Goal: Transaction & Acquisition: Purchase product/service

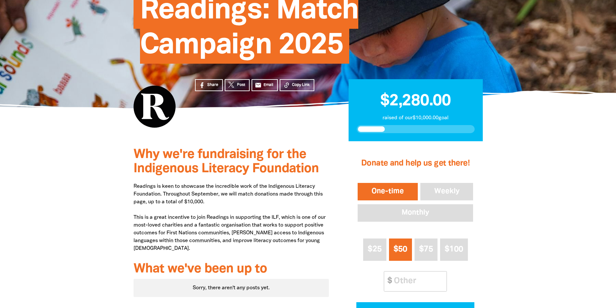
scroll to position [162, 0]
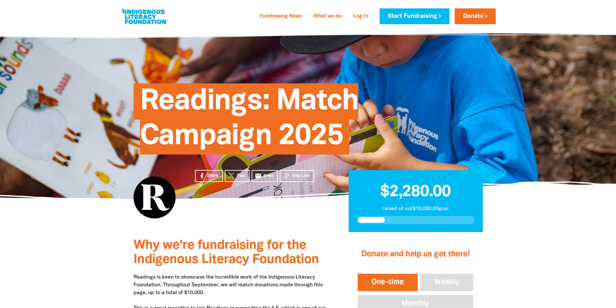
scroll to position [162, 0]
